Goal: Information Seeking & Learning: Find specific fact

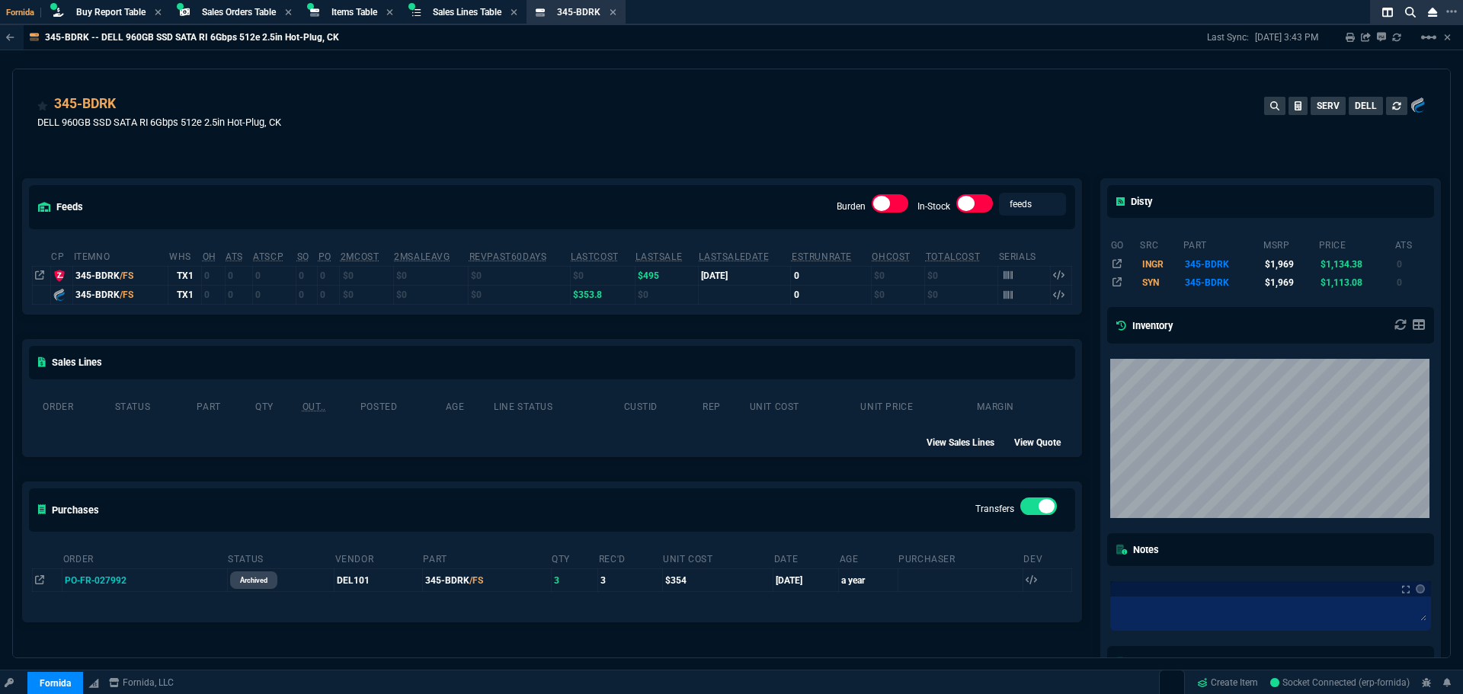
select select "9: OCAM"
click at [352, 5] on div "Items Table Item" at bounding box center [351, 12] width 95 height 19
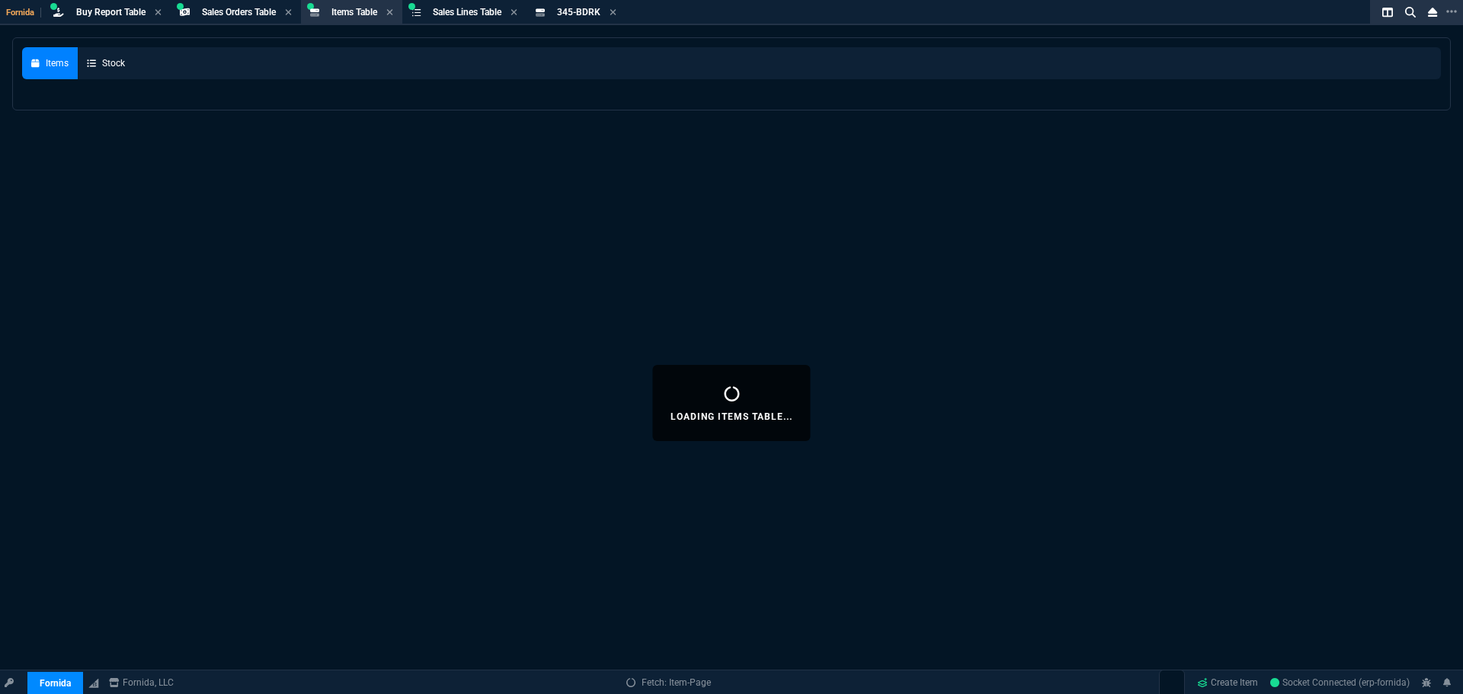
select select
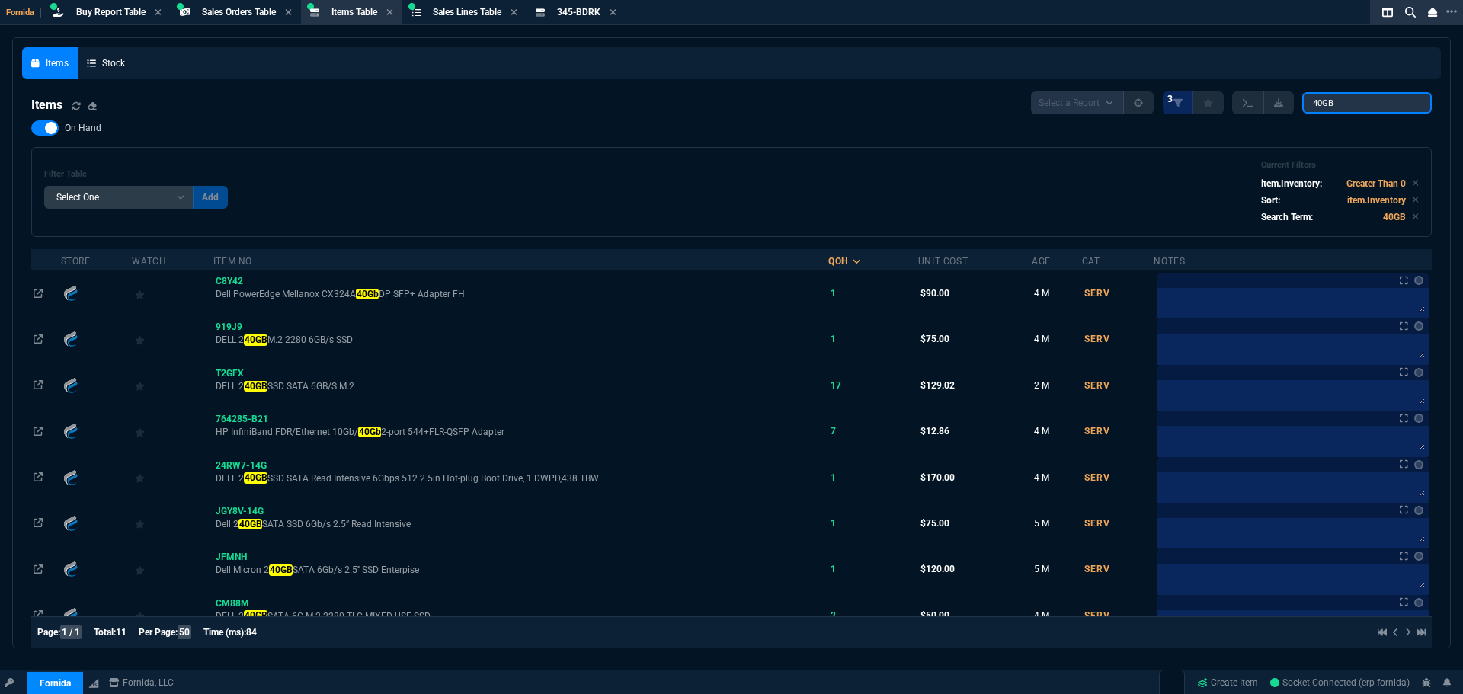
drag, startPoint x: 1340, startPoint y: 113, endPoint x: 955, endPoint y: 88, distance: 385.7
click at [1046, 104] on div "Select a Report NEW QUERY 3 40GB" at bounding box center [1231, 102] width 401 height 23
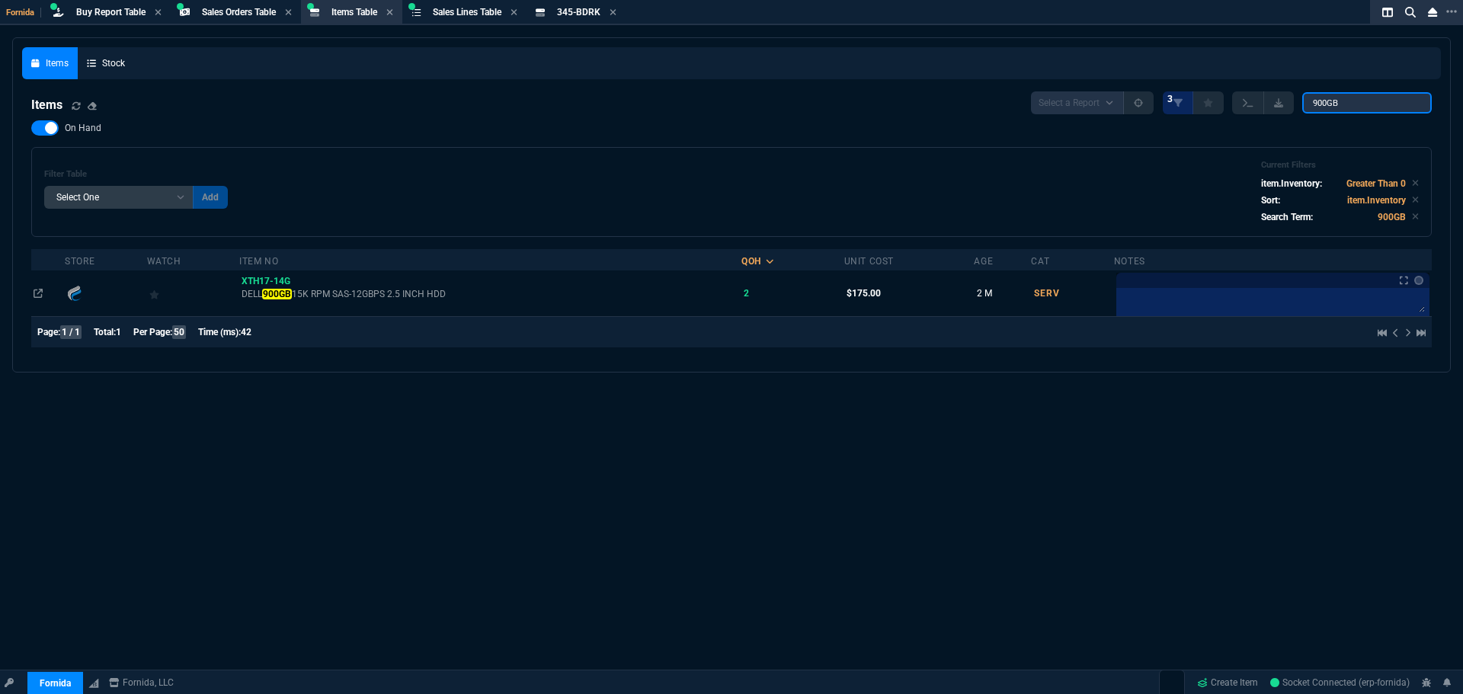
click at [1343, 100] on input "900GB" at bounding box center [1367, 102] width 130 height 21
click at [1345, 94] on input "900GB" at bounding box center [1367, 102] width 130 height 21
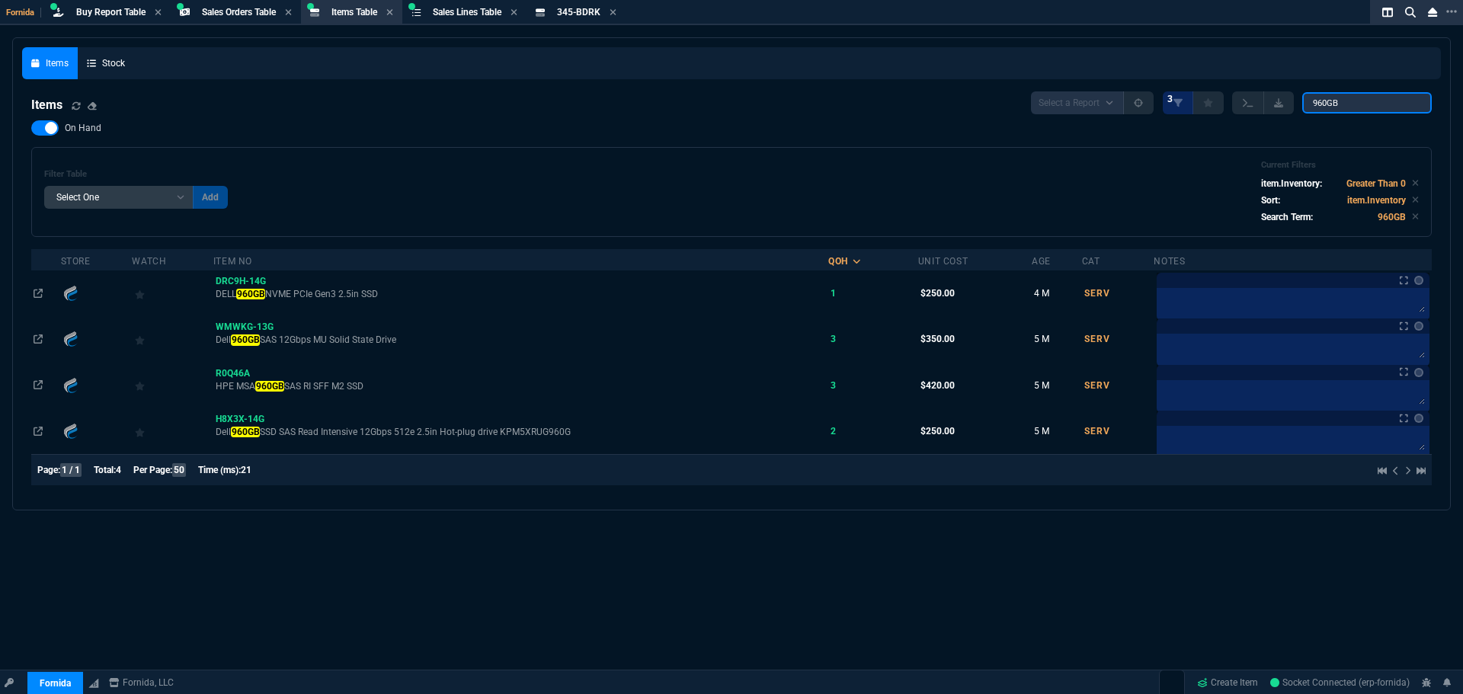
type input "960GB"
click at [592, 12] on span "345-BDRK" at bounding box center [578, 12] width 43 height 11
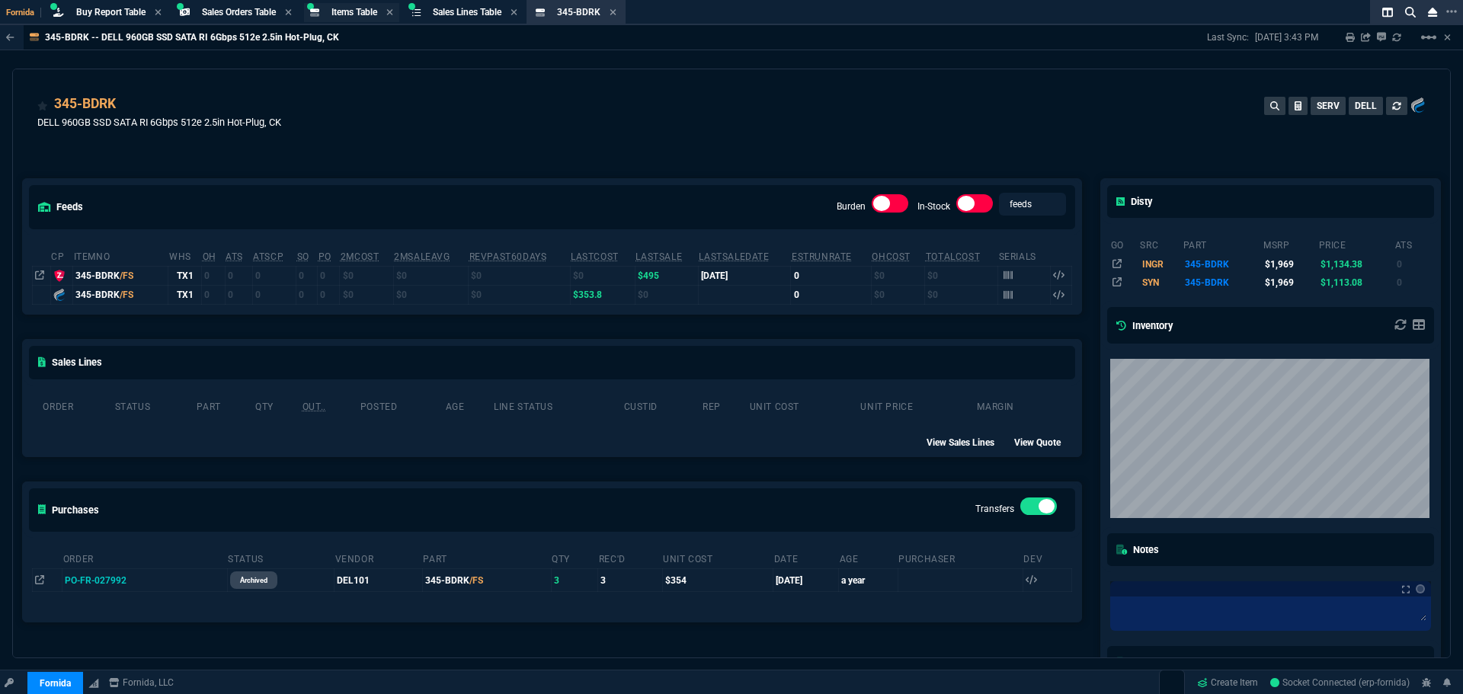
click at [371, 8] on span "Items Table" at bounding box center [355, 12] width 46 height 11
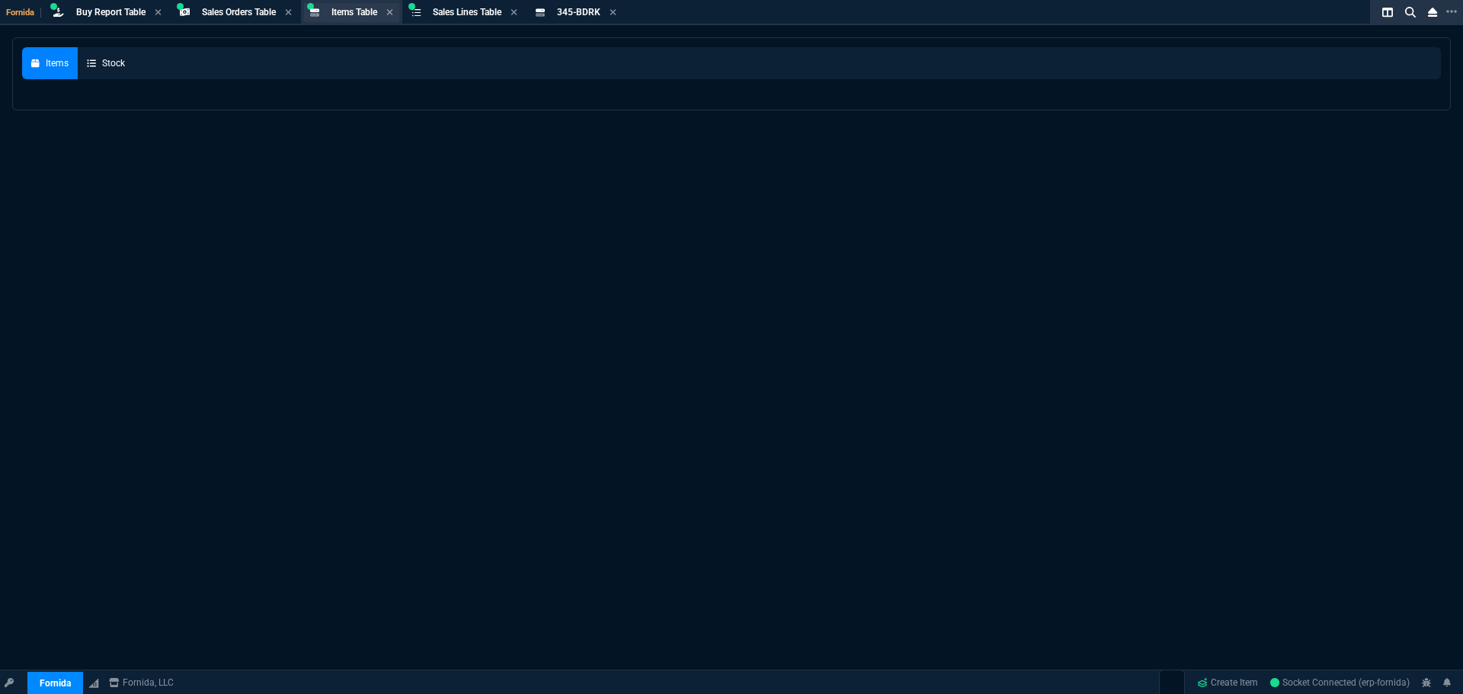
select select
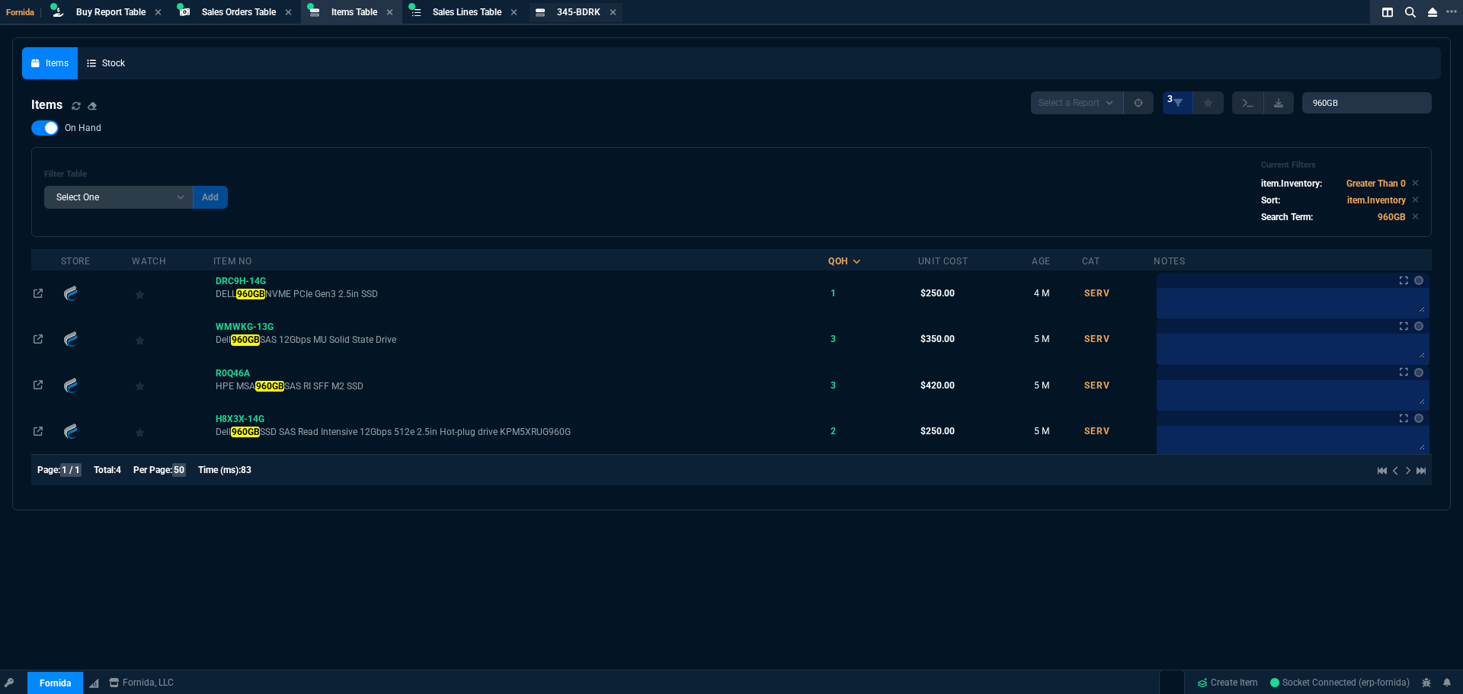
click at [580, 18] on div "345-BDRK Item" at bounding box center [578, 12] width 43 height 13
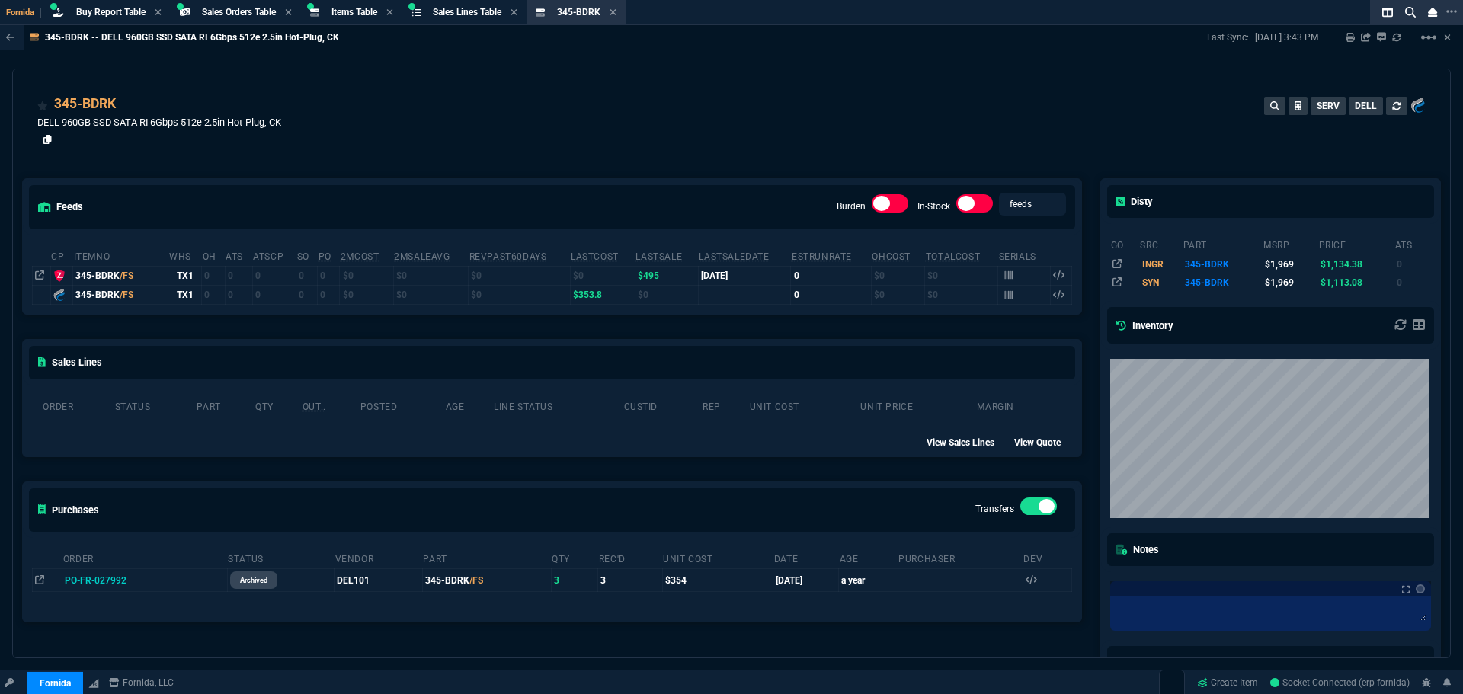
click at [47, 142] on icon at bounding box center [47, 139] width 8 height 9
click at [364, 8] on span "Items Table" at bounding box center [355, 12] width 46 height 11
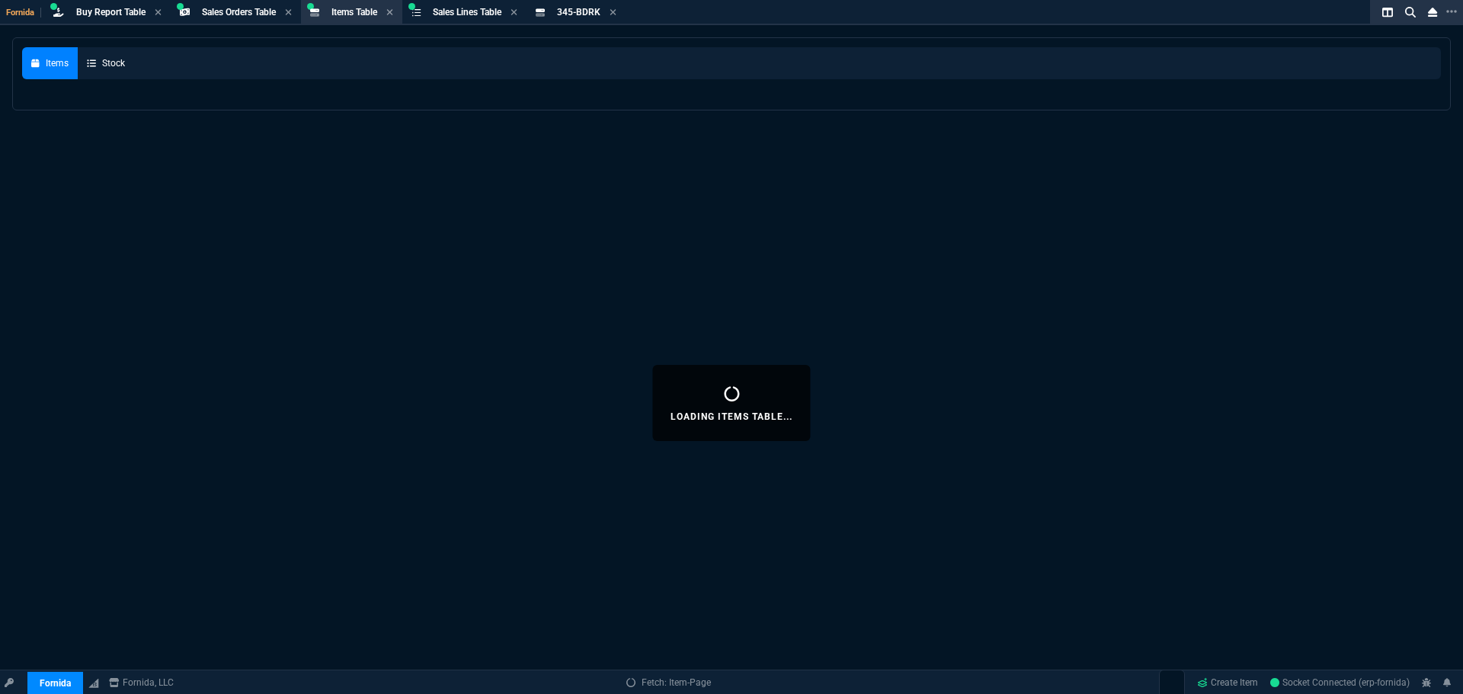
select select
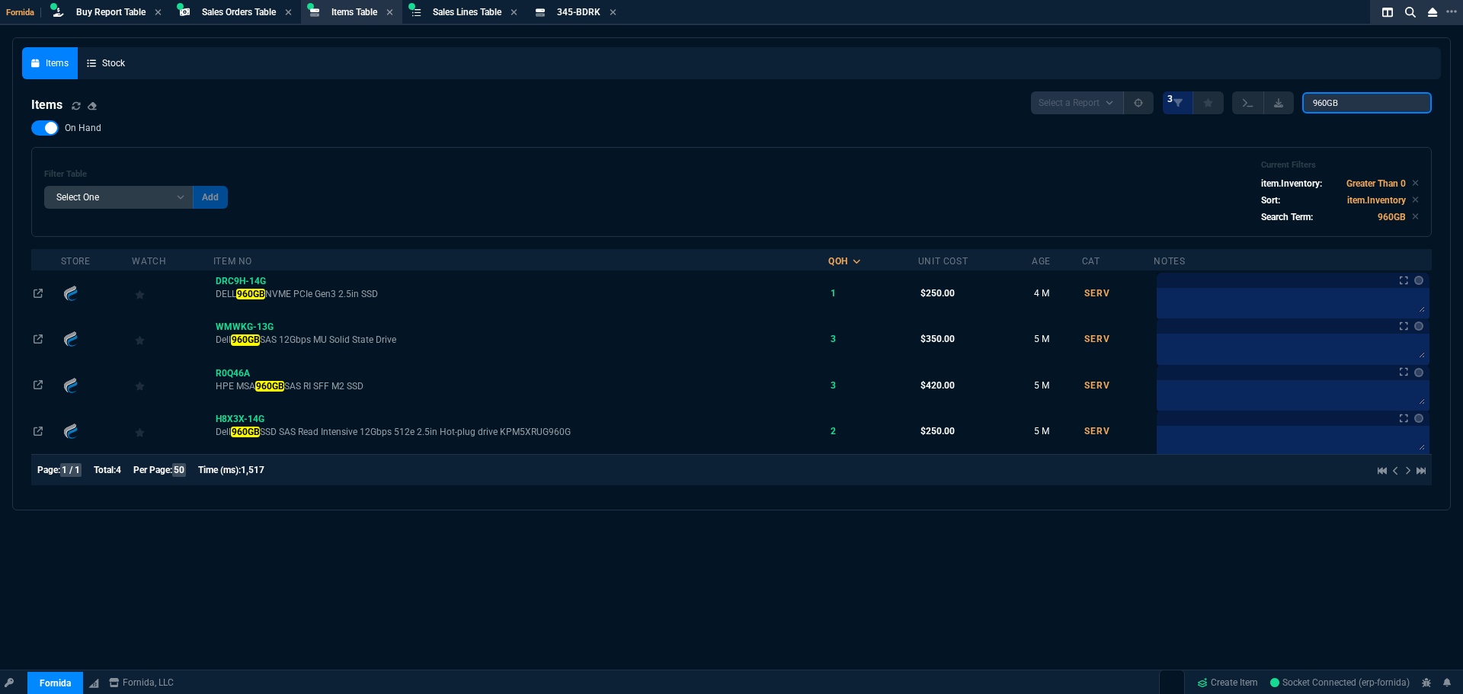
drag, startPoint x: 1365, startPoint y: 100, endPoint x: 673, endPoint y: 55, distance: 693.4
click at [886, 75] on div "Items Stock Items Select a Report NEW QUERY 3 960GB On Hand Filter Table Select…" at bounding box center [731, 273] width 1419 height 453
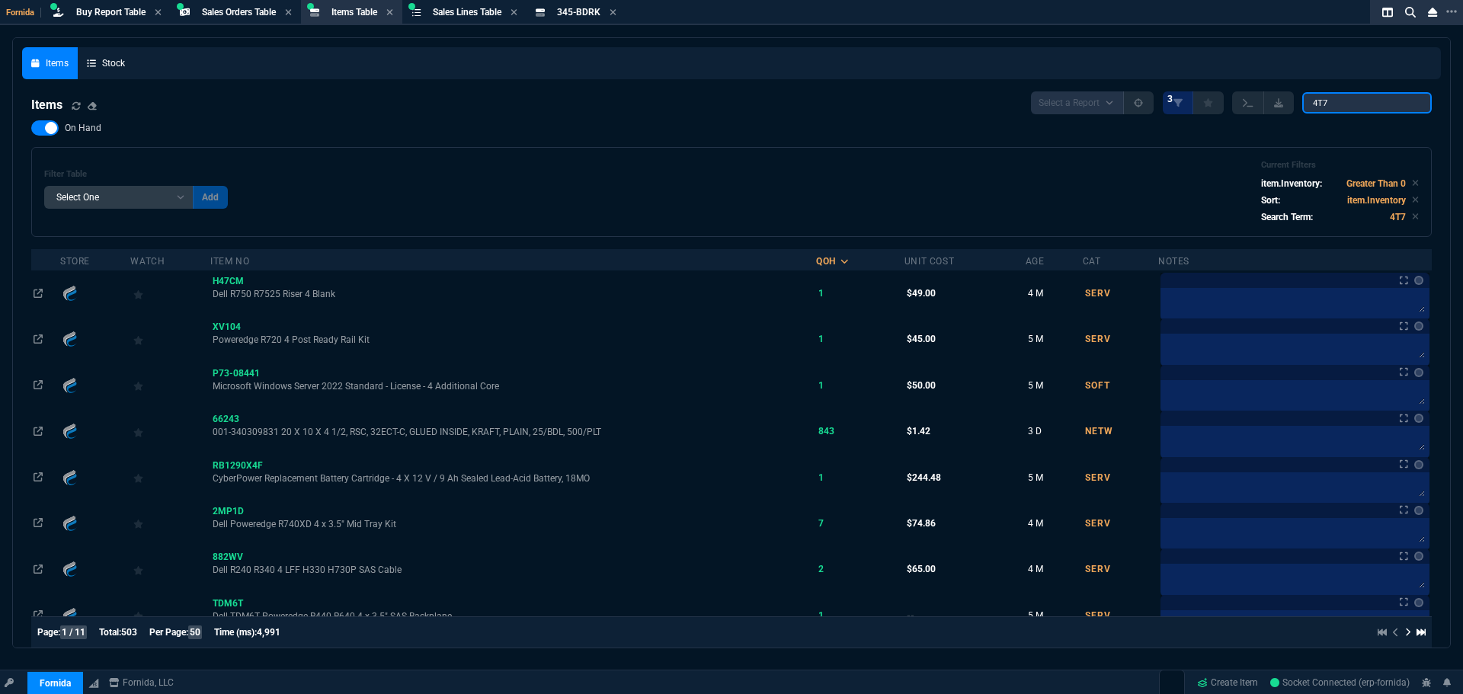
drag, startPoint x: 1175, startPoint y: 94, endPoint x: 970, endPoint y: 66, distance: 206.8
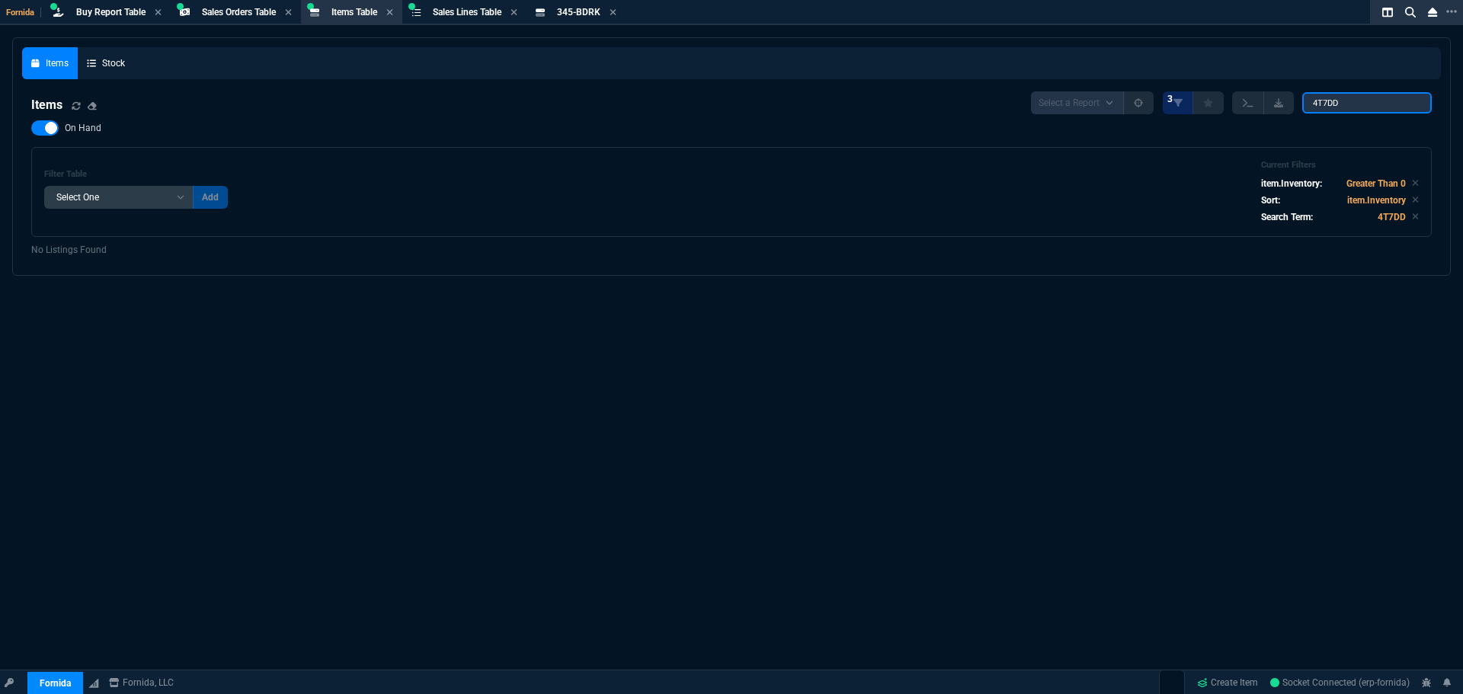
type input "4T7DD"
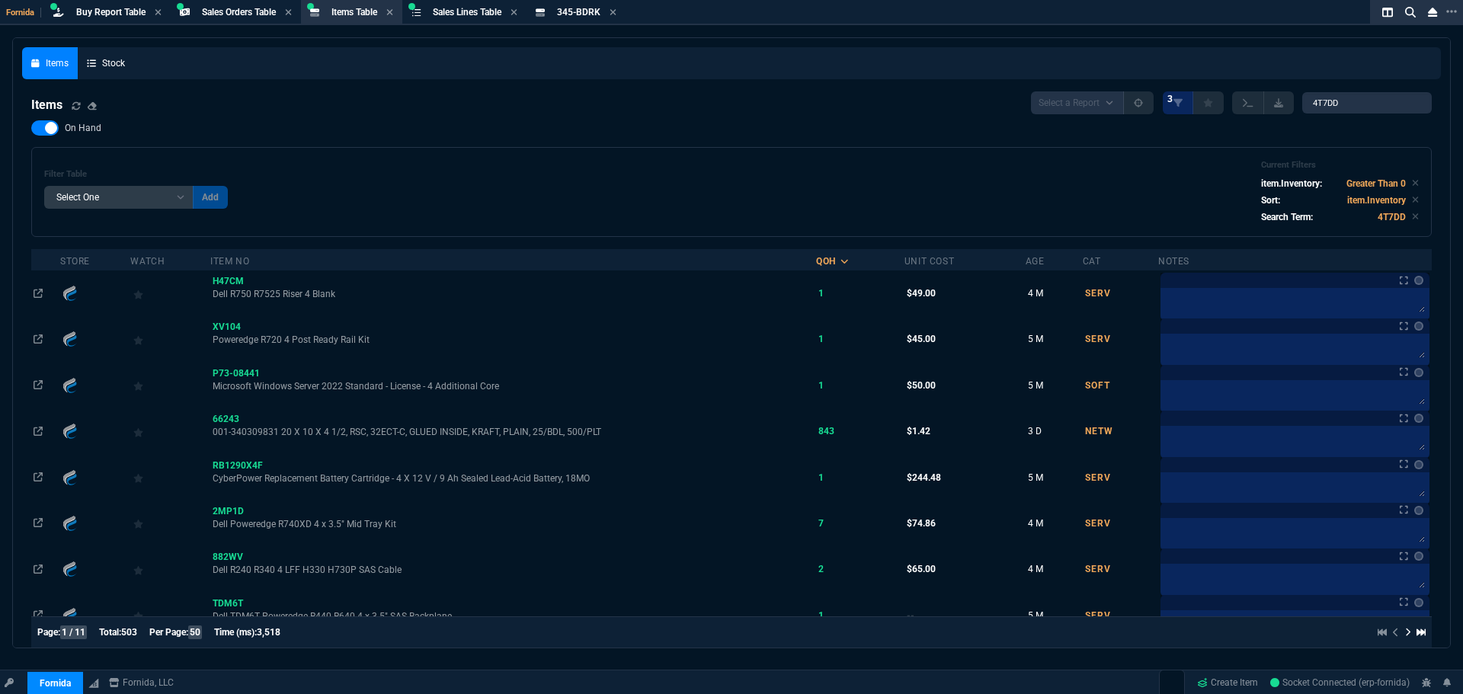
click at [69, 124] on span "On Hand" at bounding box center [83, 128] width 37 height 12
click at [31, 128] on input "On Hand" at bounding box center [30, 128] width 1 height 1
checkbox input "false"
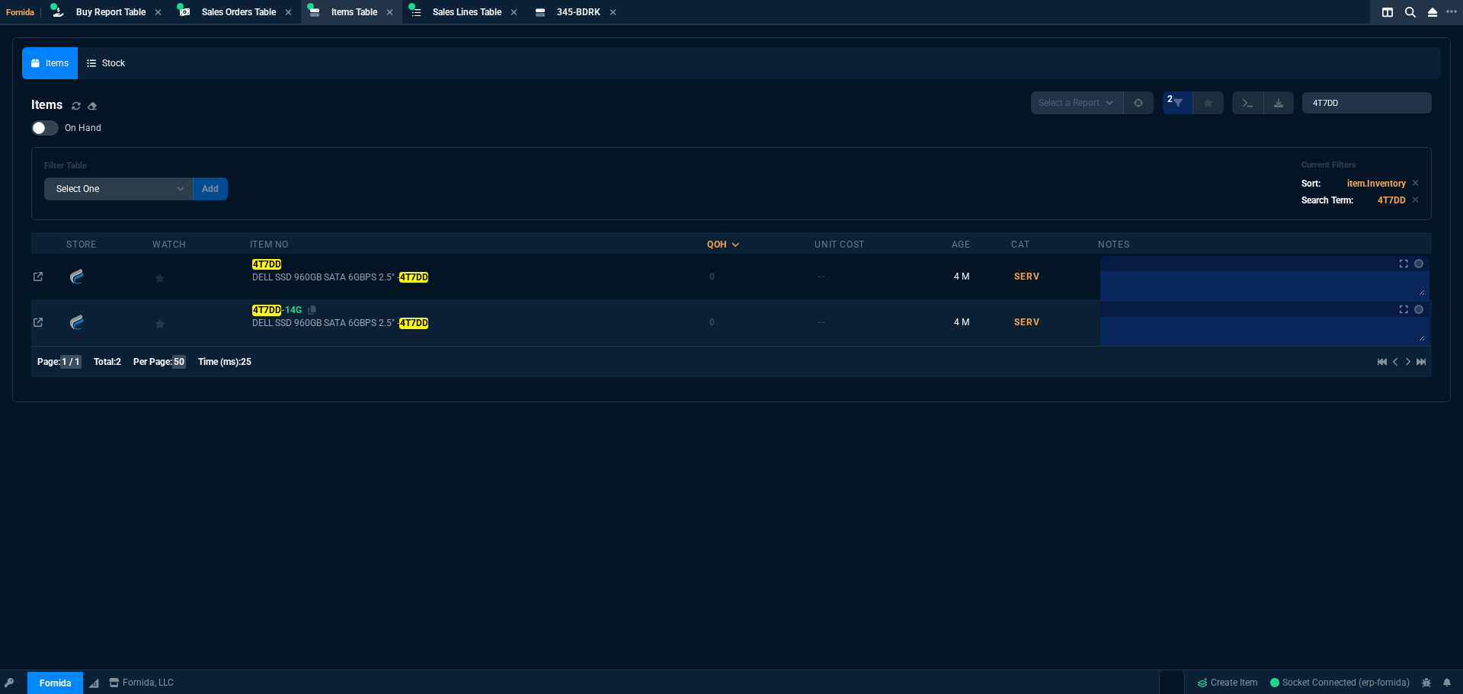
click at [267, 311] on mark "4T7DD" at bounding box center [266, 310] width 29 height 11
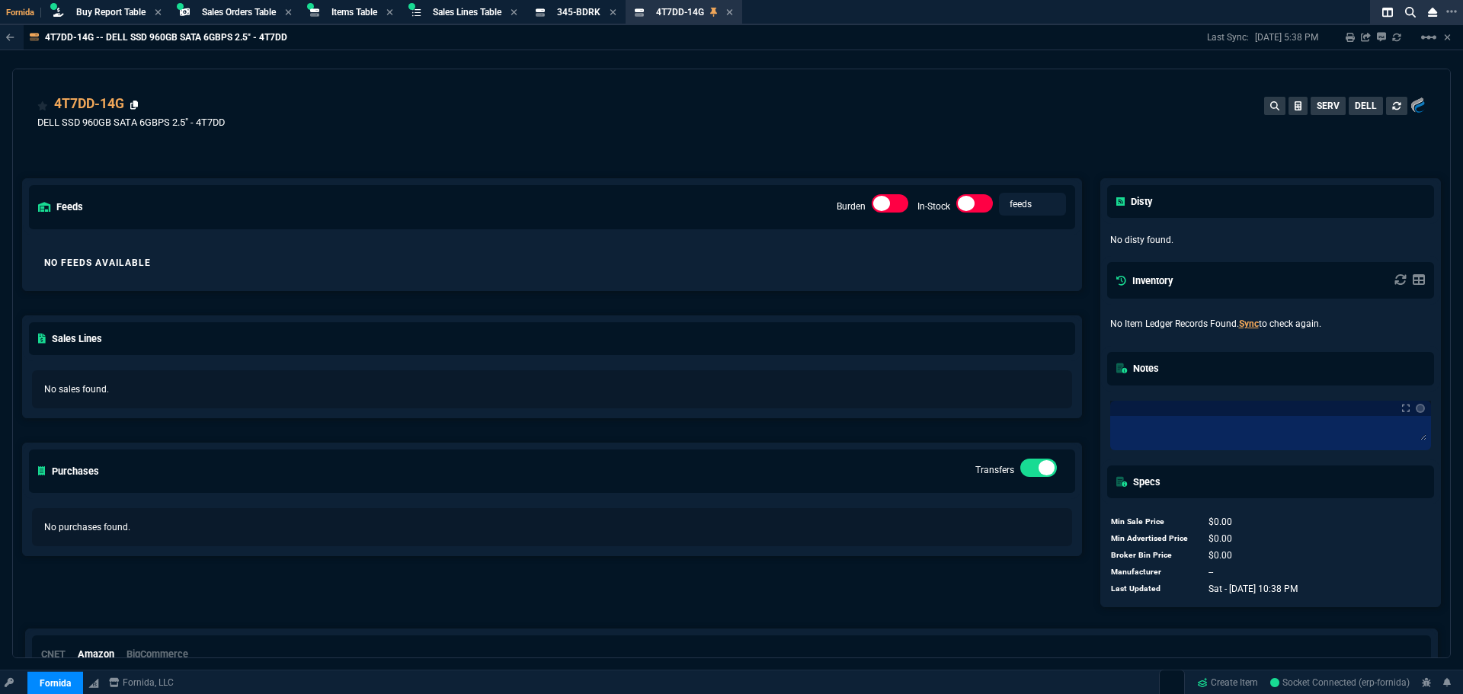
click at [137, 107] on icon at bounding box center [134, 105] width 8 height 9
click at [345, 13] on span "Items Table" at bounding box center [355, 12] width 46 height 11
select select
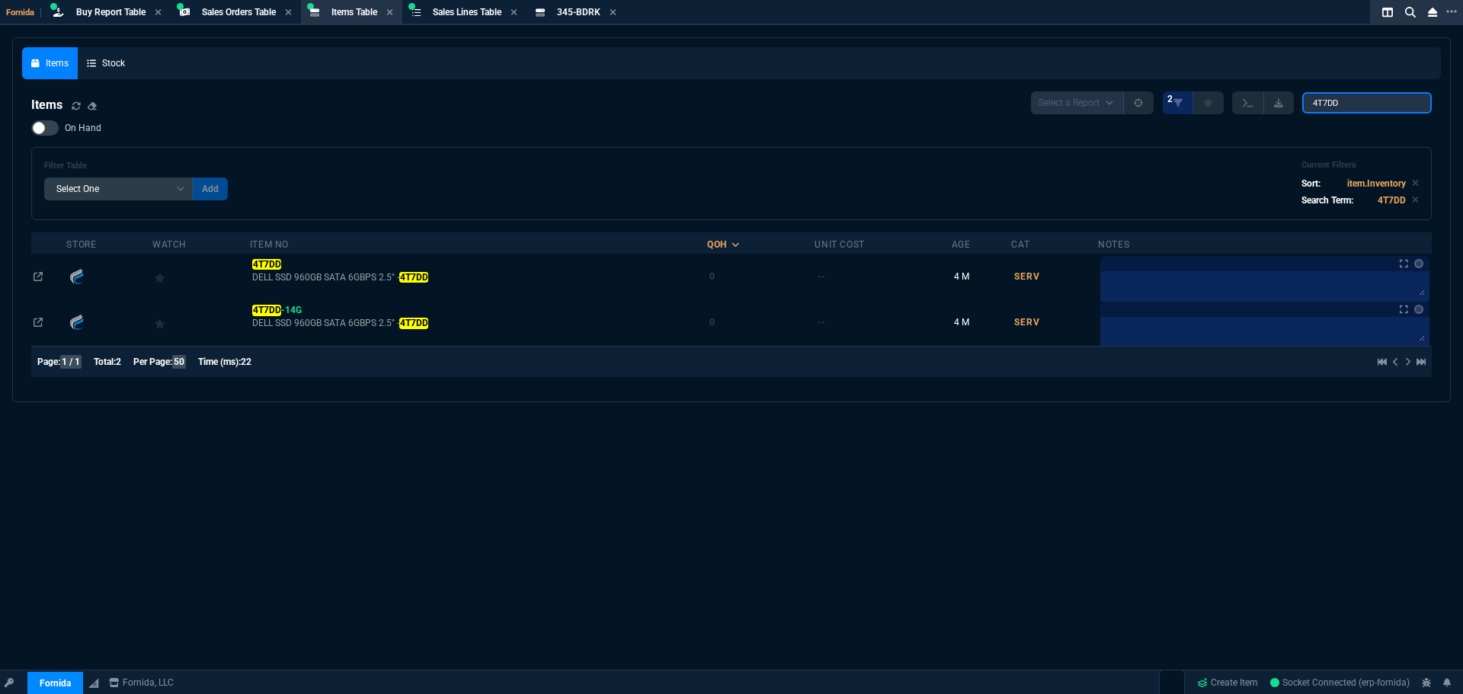
drag, startPoint x: 1372, startPoint y: 105, endPoint x: 791, endPoint y: 93, distance: 580.8
click at [930, 107] on div "Items Select a Report NEW QUERY 2 4T7DD" at bounding box center [731, 102] width 1401 height 23
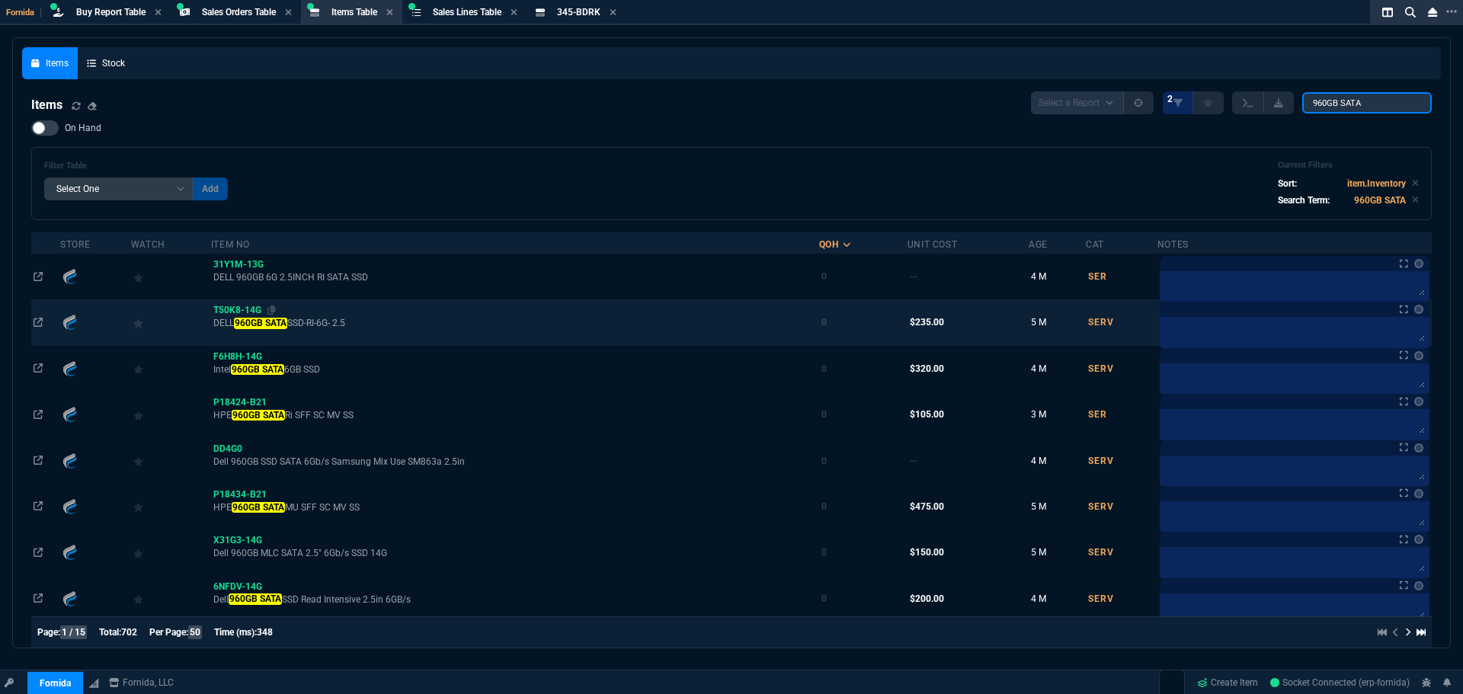
type input "960GB SATA"
click at [230, 305] on div "T50K8-14G" at bounding box center [514, 310] width 603 height 14
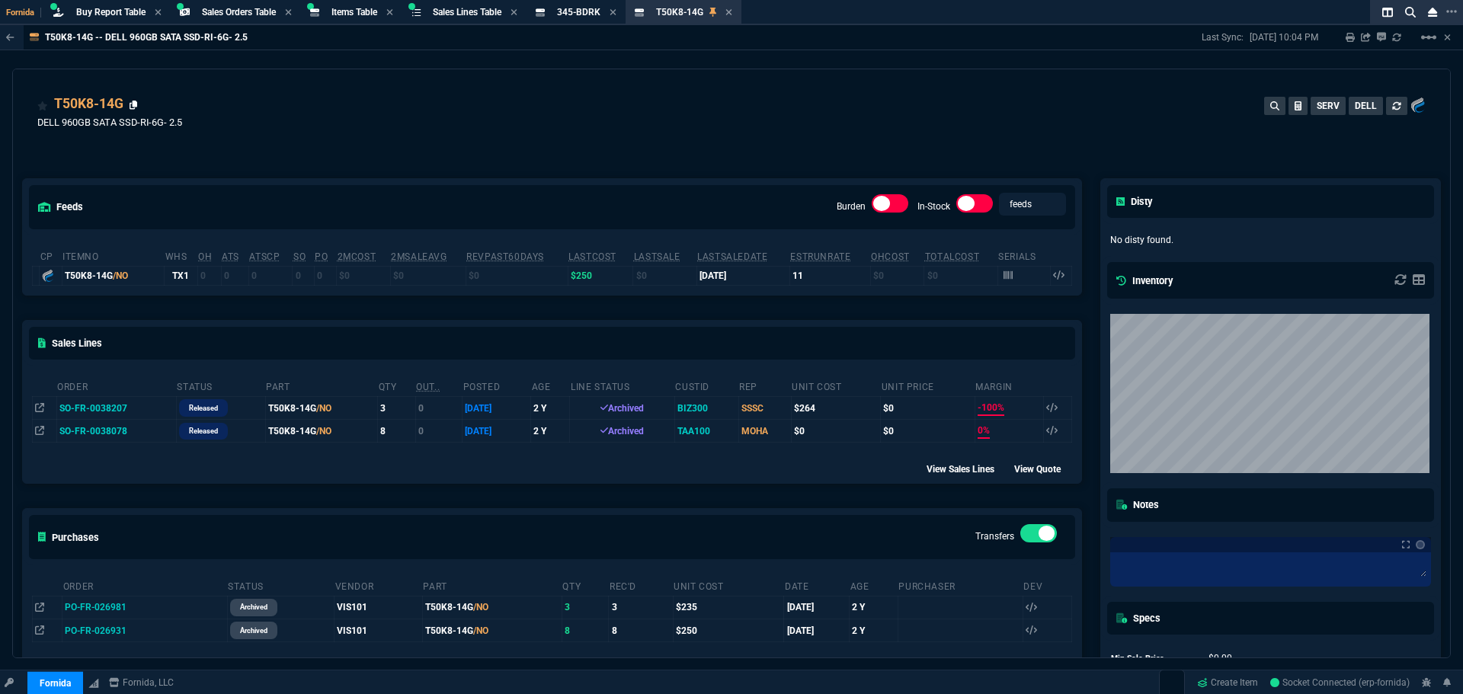
click at [132, 104] on icon at bounding box center [134, 105] width 8 height 9
click at [10, 35] on icon at bounding box center [10, 37] width 8 height 7
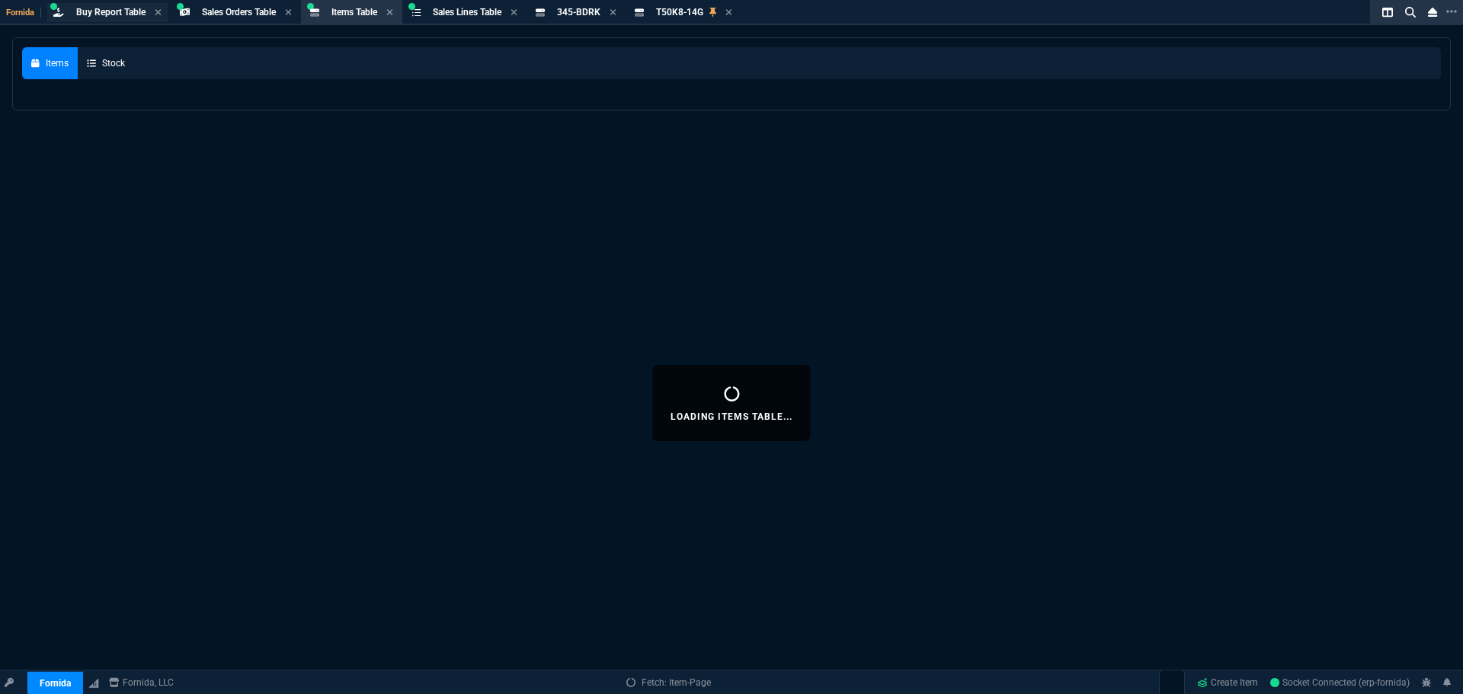
select select
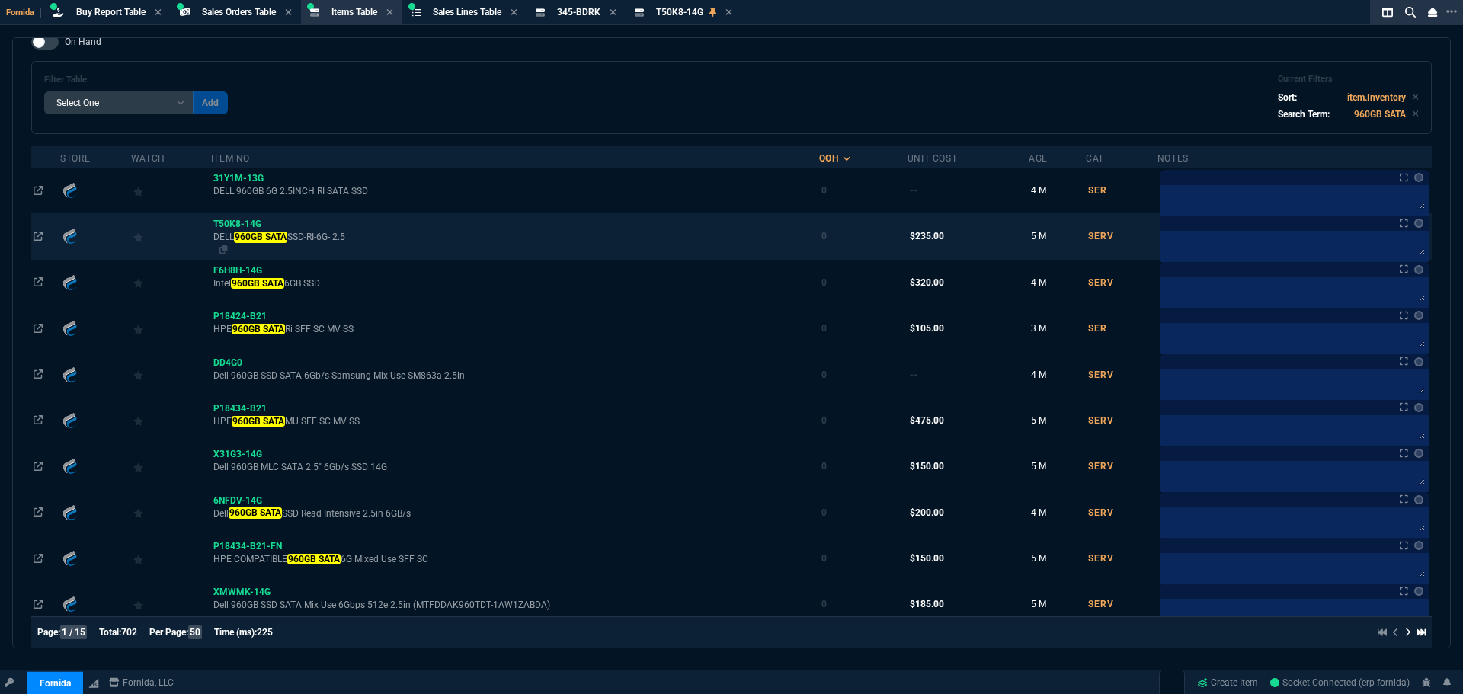
scroll to position [95, 0]
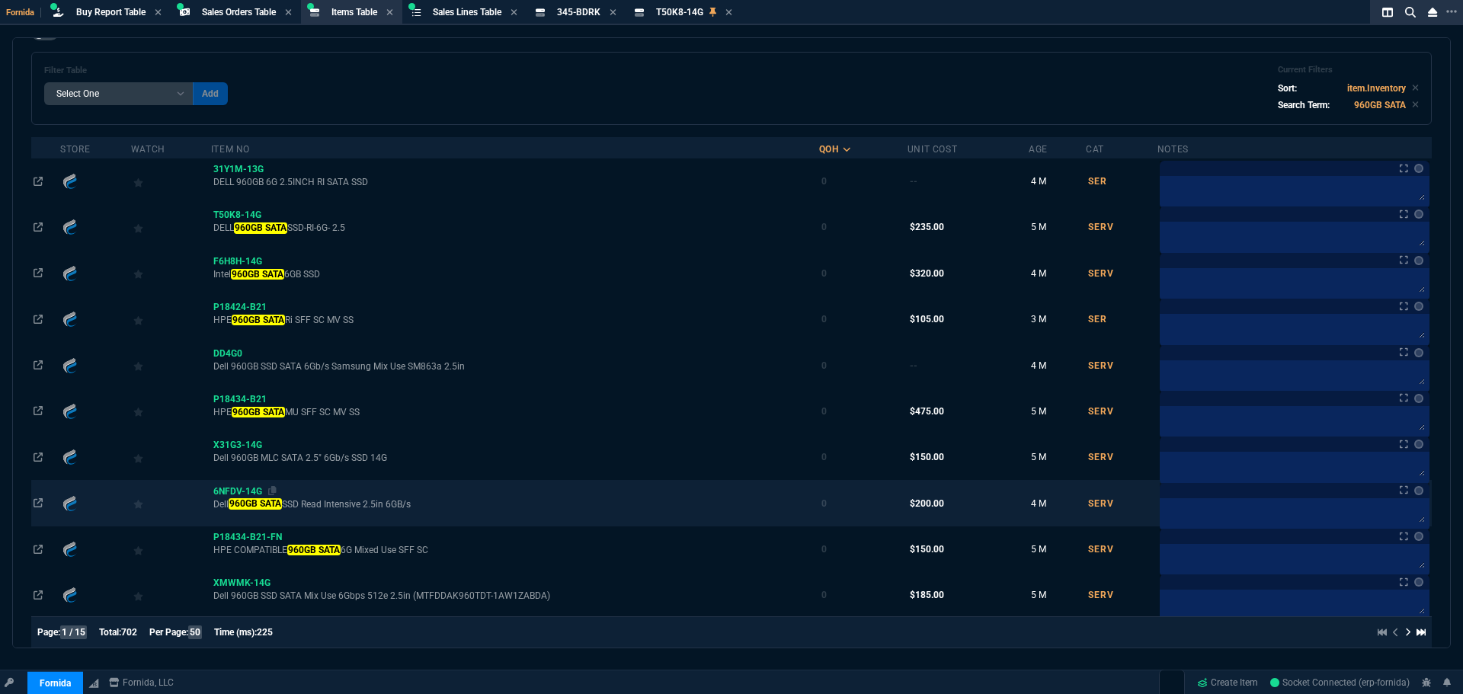
click at [248, 486] on span "6NFDV-14G" at bounding box center [237, 491] width 49 height 11
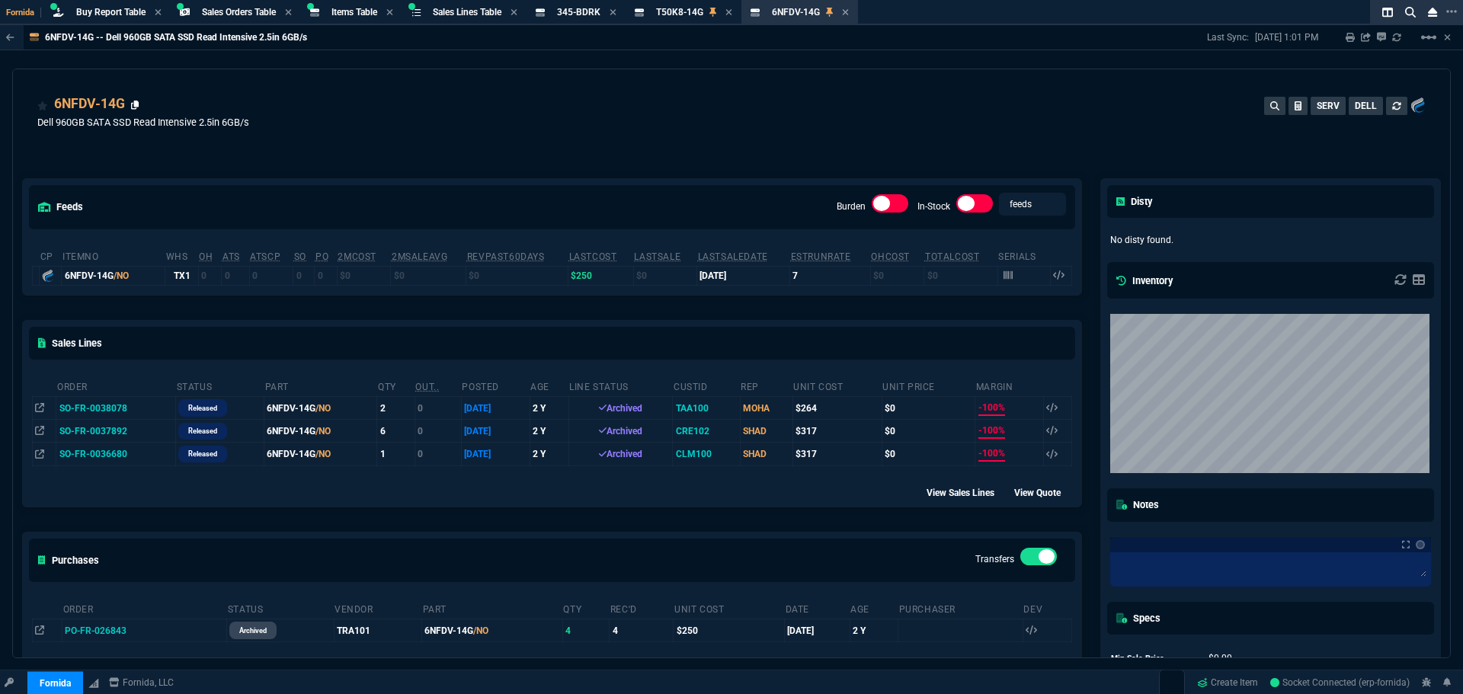
click at [132, 107] on icon at bounding box center [135, 105] width 8 height 9
click at [677, 9] on span "T50K8-14G" at bounding box center [679, 12] width 47 height 11
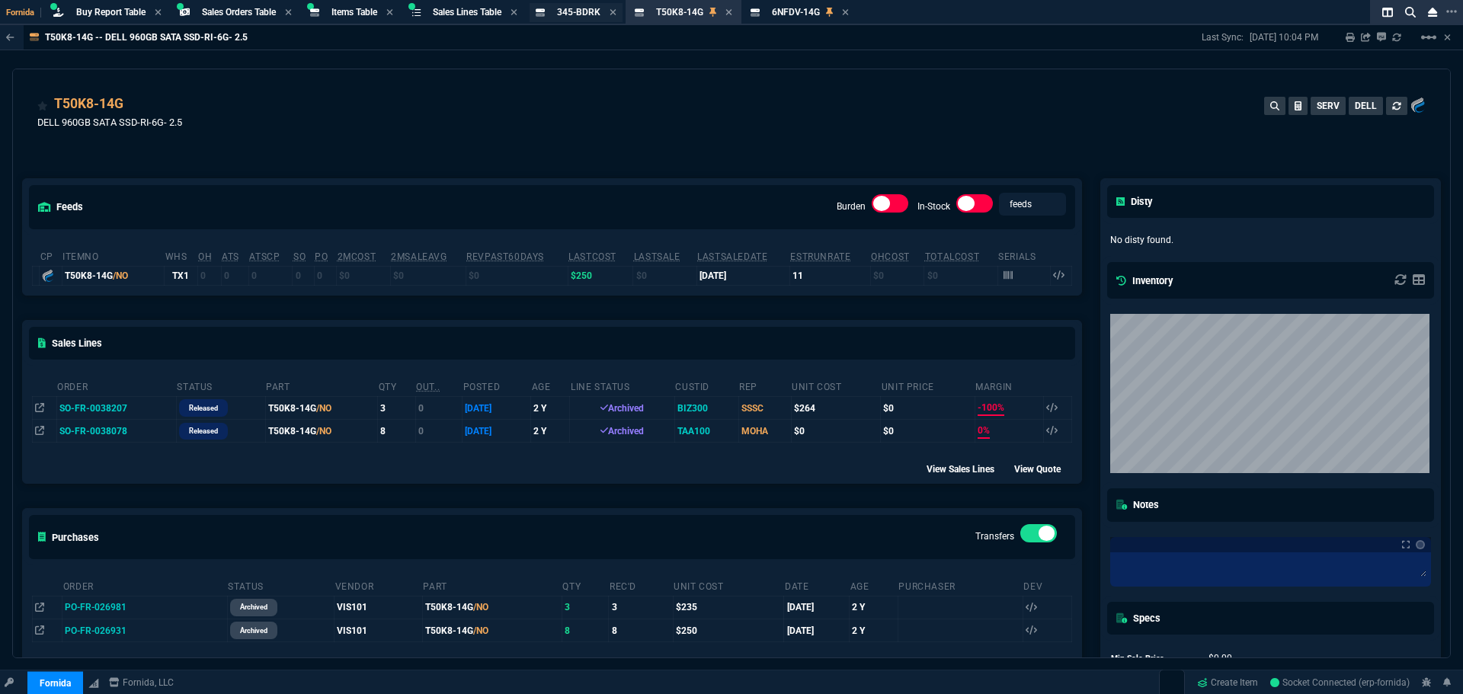
click at [623, 14] on div "345-BDRK Item" at bounding box center [576, 12] width 93 height 19
